Goal: Task Accomplishment & Management: Use online tool/utility

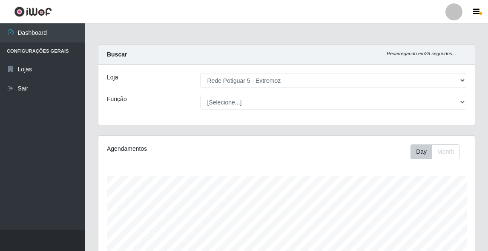
select select "79"
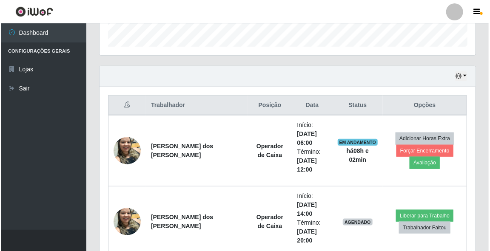
scroll to position [325, 0]
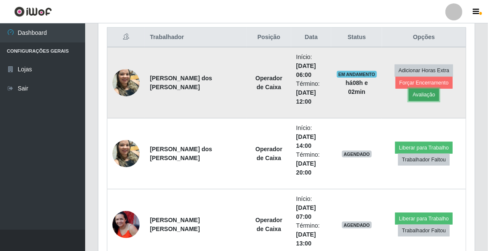
click at [417, 94] on button "Avaliação" at bounding box center [423, 95] width 30 height 12
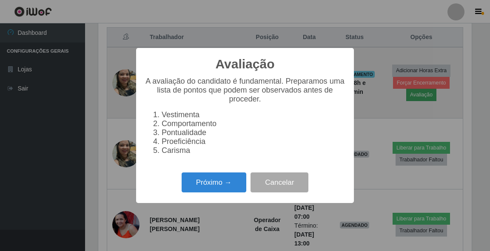
scroll to position [177, 373]
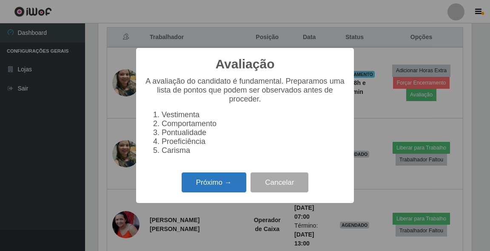
click at [209, 186] on button "Próximo →" at bounding box center [214, 183] width 65 height 20
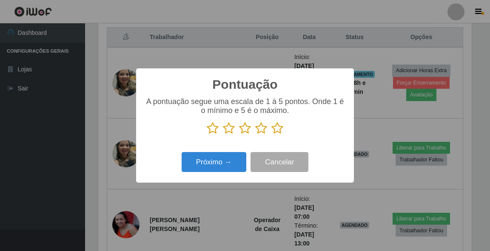
click at [275, 129] on icon at bounding box center [277, 128] width 12 height 13
click at [271, 135] on input "radio" at bounding box center [271, 135] width 0 height 0
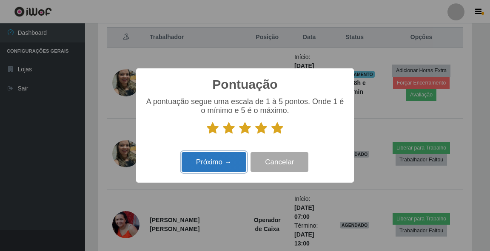
click at [225, 165] on button "Próximo →" at bounding box center [214, 162] width 65 height 20
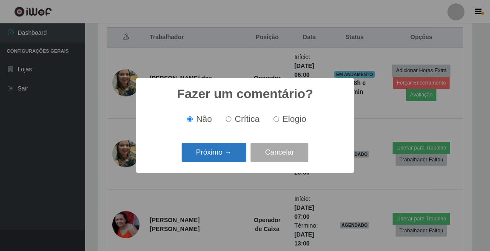
click at [223, 157] on button "Próximo →" at bounding box center [214, 153] width 65 height 20
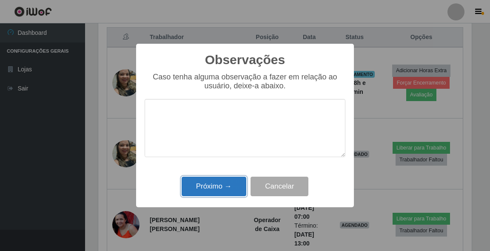
drag, startPoint x: 227, startPoint y: 191, endPoint x: 233, endPoint y: 185, distance: 8.4
click at [227, 190] on button "Próximo →" at bounding box center [214, 187] width 65 height 20
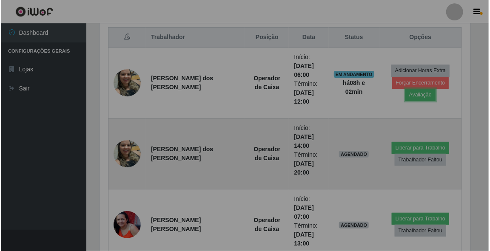
scroll to position [177, 376]
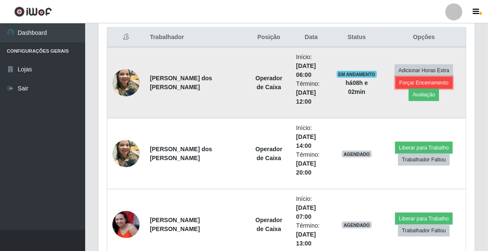
click at [432, 78] on button "Forçar Encerramento" at bounding box center [423, 83] width 57 height 12
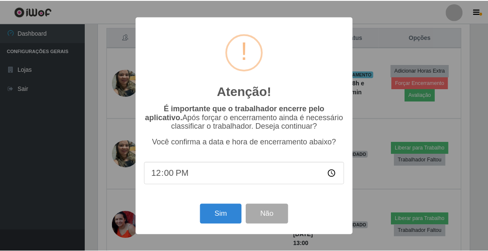
scroll to position [177, 373]
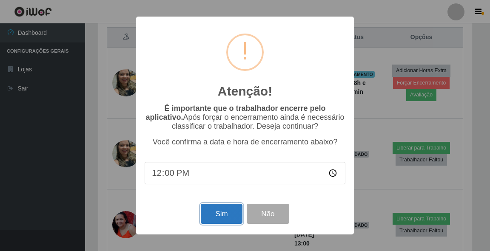
click at [220, 215] on button "Sim" at bounding box center [221, 214] width 41 height 20
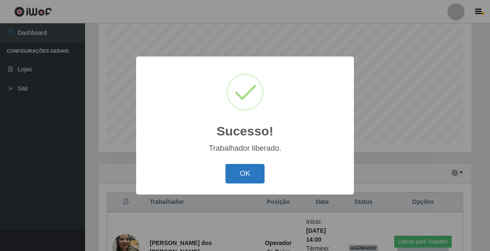
click at [248, 178] on button "OK" at bounding box center [245, 174] width 40 height 20
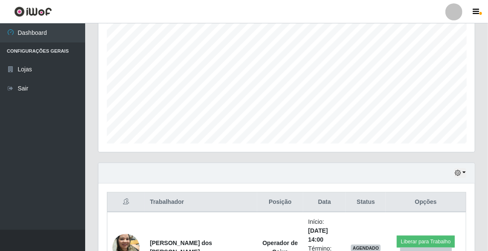
scroll to position [262, 0]
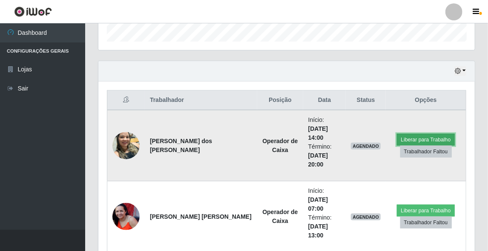
click at [427, 134] on button "Liberar para Trabalho" at bounding box center [424, 140] width 57 height 12
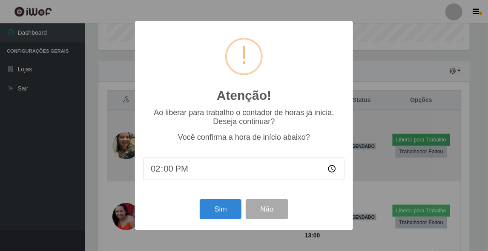
scroll to position [177, 373]
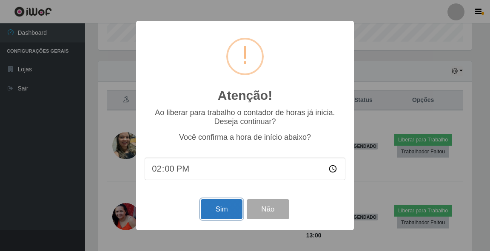
click at [217, 211] on button "Sim" at bounding box center [221, 210] width 41 height 20
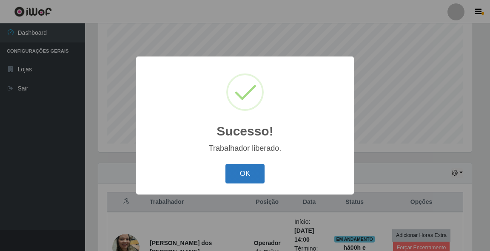
click at [248, 174] on button "OK" at bounding box center [245, 174] width 40 height 20
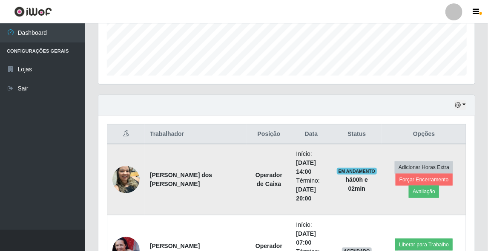
scroll to position [0, 0]
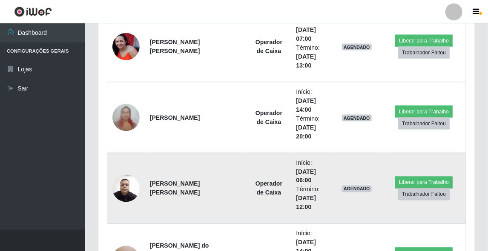
click at [126, 189] on img at bounding box center [125, 189] width 27 height 37
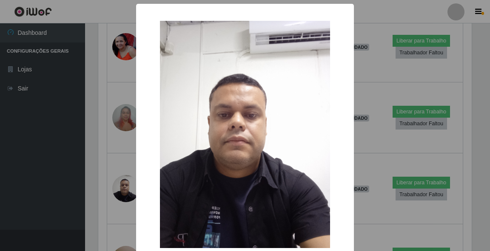
click at [390, 145] on div "× OK Cancel" at bounding box center [245, 125] width 490 height 251
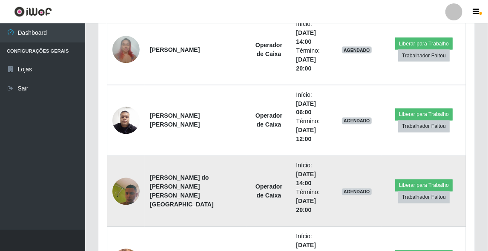
click at [131, 191] on img at bounding box center [125, 192] width 27 height 61
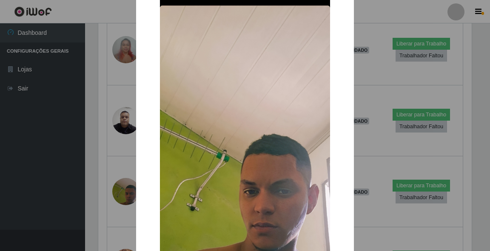
click at [364, 140] on div "× OK Cancel" at bounding box center [245, 125] width 490 height 251
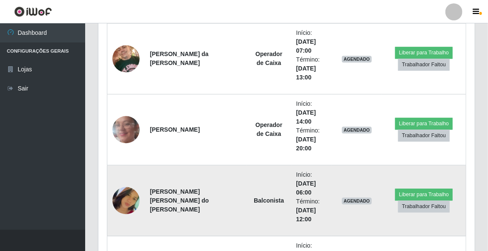
click at [122, 199] on img at bounding box center [125, 201] width 27 height 48
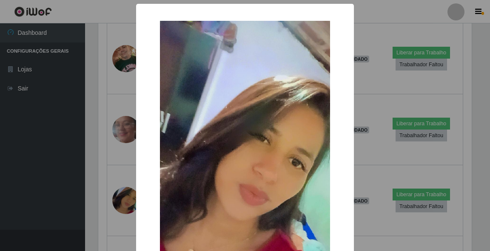
click at [373, 142] on div "× OK Cancel" at bounding box center [245, 125] width 490 height 251
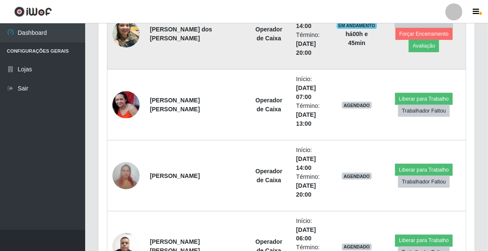
scroll to position [306, 0]
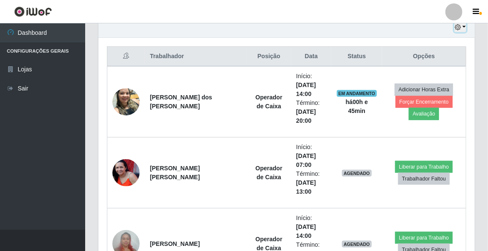
click at [462, 27] on button "button" at bounding box center [460, 28] width 12 height 10
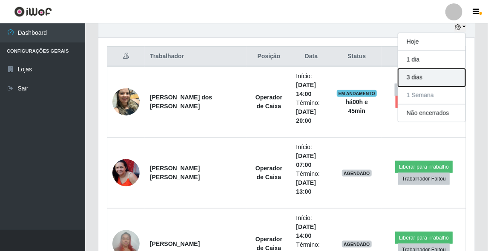
click at [433, 84] on button "3 dias" at bounding box center [431, 78] width 67 height 18
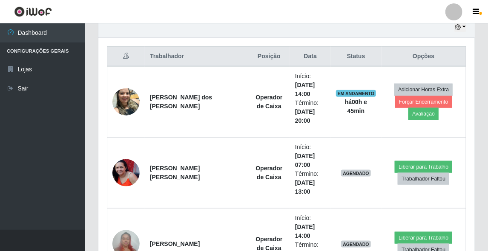
scroll to position [238, 0]
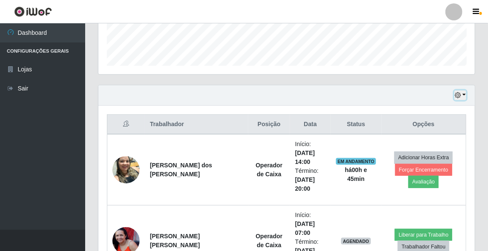
click at [459, 96] on icon "button" at bounding box center [457, 95] width 6 height 6
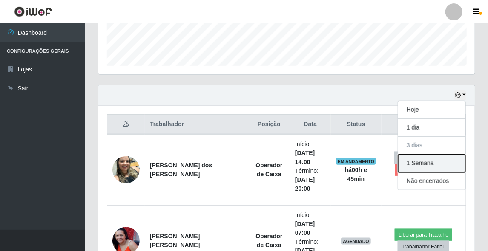
click at [436, 166] on button "1 Semana" at bounding box center [431, 164] width 67 height 18
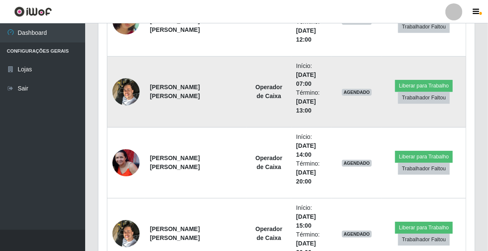
scroll to position [919, 0]
